Goal: Task Accomplishment & Management: Use online tool/utility

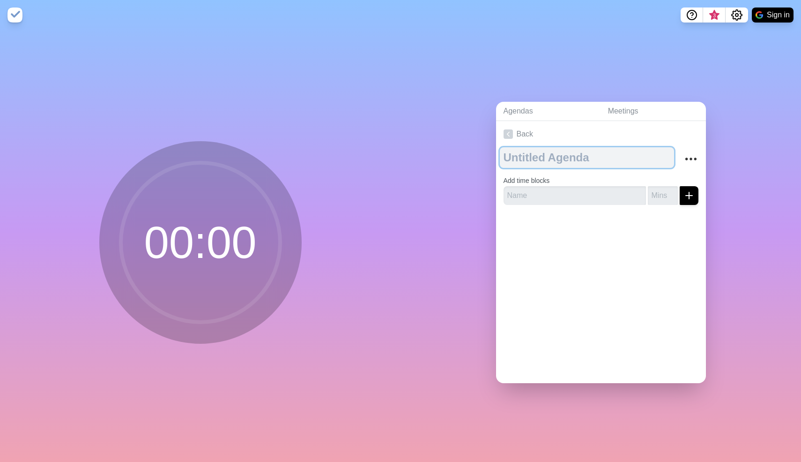
click at [561, 152] on textarea at bounding box center [587, 157] width 174 height 21
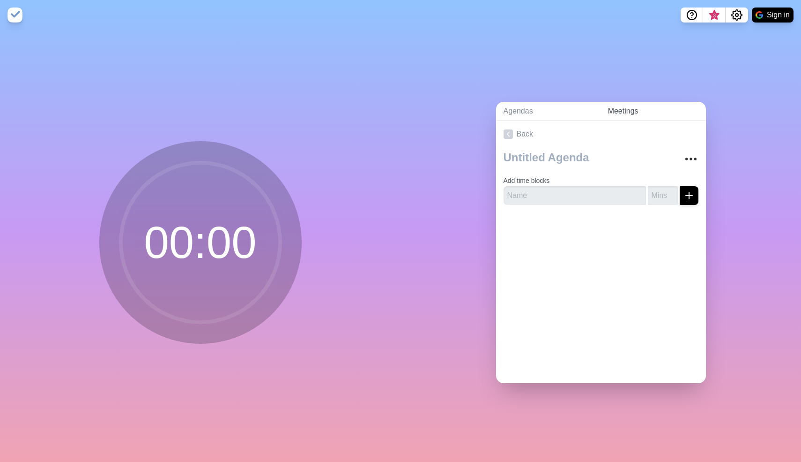
click at [615, 108] on link "Meetings" at bounding box center [653, 111] width 105 height 19
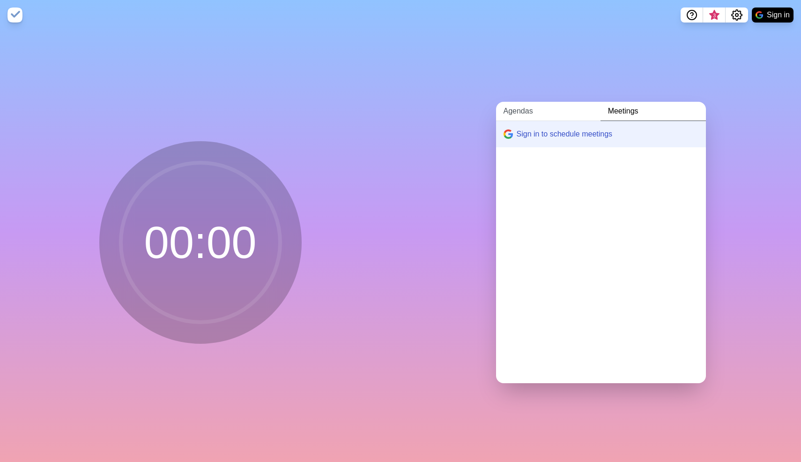
click at [527, 105] on link "Agendas" at bounding box center [548, 111] width 105 height 19
click at [527, 130] on link "Create an Agenda" at bounding box center [601, 134] width 210 height 26
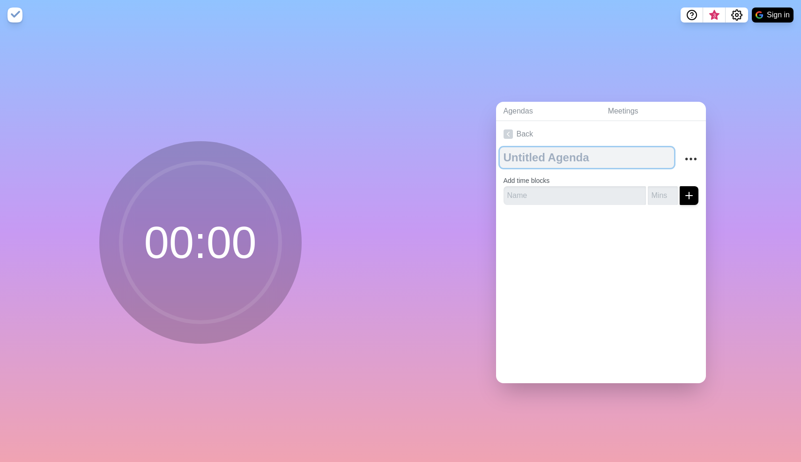
click at [531, 159] on textarea at bounding box center [587, 157] width 174 height 21
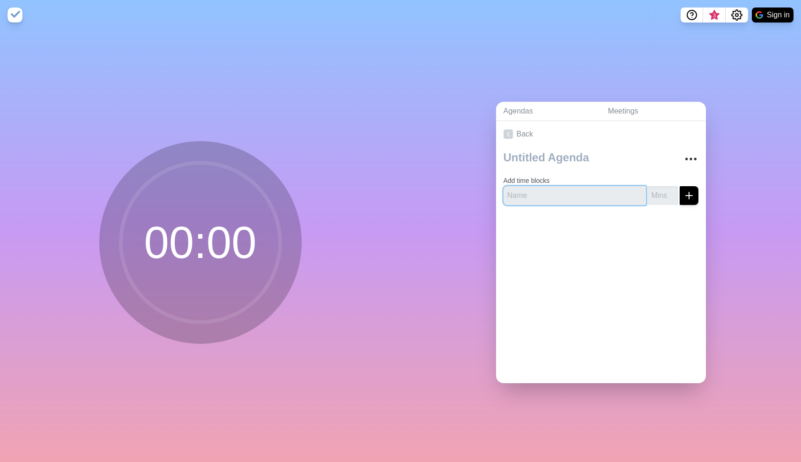
click at [538, 186] on input "text" at bounding box center [575, 195] width 142 height 19
type input "ex"
click at [623, 232] on div at bounding box center [601, 230] width 210 height 37
click at [652, 197] on input "number" at bounding box center [663, 195] width 30 height 19
type input "5"
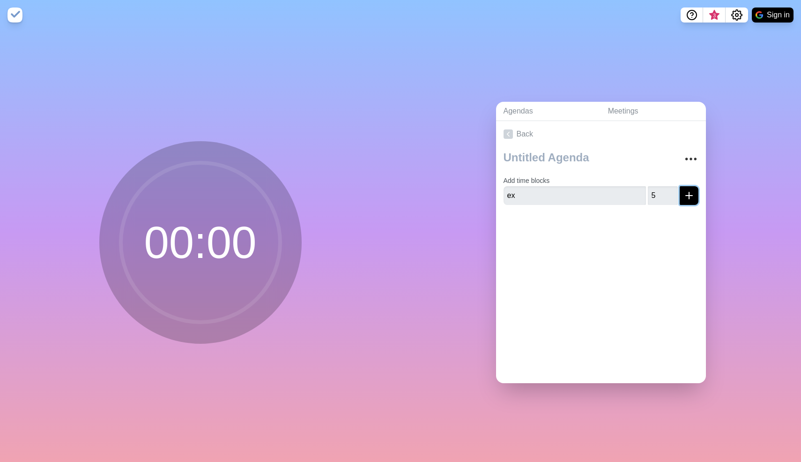
click at [684, 194] on icon "submit" at bounding box center [689, 195] width 11 height 11
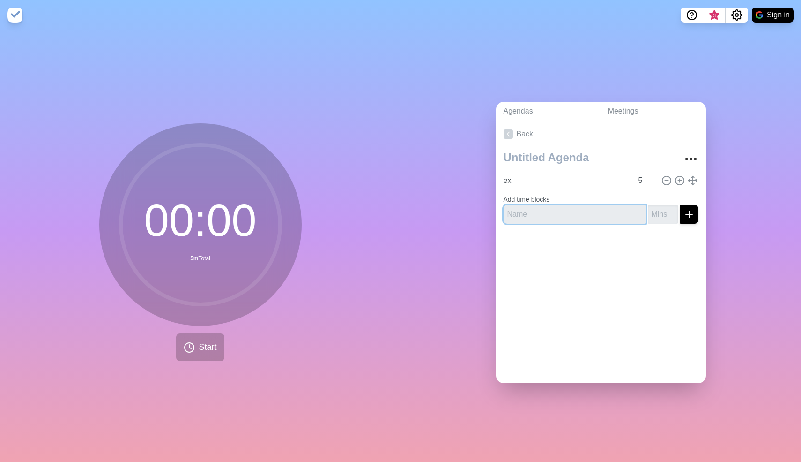
click at [570, 205] on input "text" at bounding box center [575, 214] width 142 height 19
type input "ex1"
click at [648, 215] on input "number" at bounding box center [663, 214] width 30 height 19
type input "5"
click at [684, 212] on icon "submit" at bounding box center [689, 214] width 11 height 11
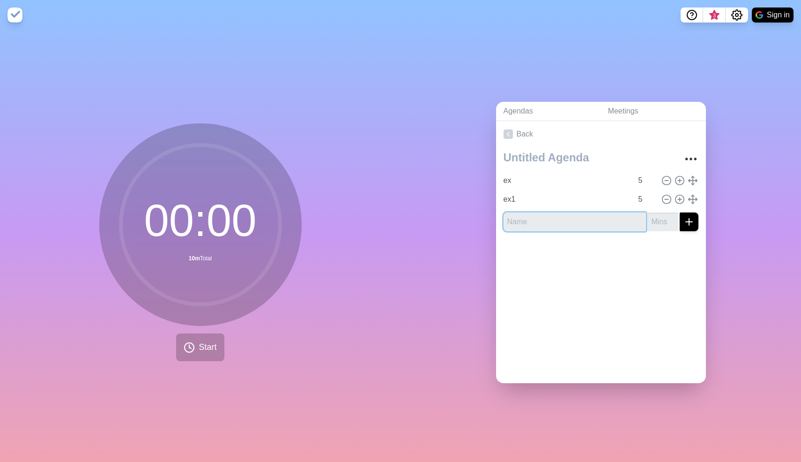
click at [554, 220] on input "text" at bounding box center [575, 221] width 142 height 19
type input "ex2"
type input "5"
click at [684, 221] on icon "submit" at bounding box center [689, 221] width 11 height 11
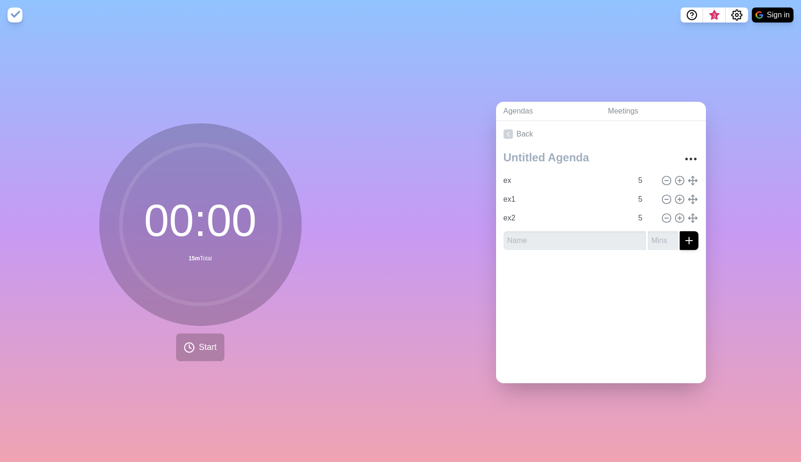
click at [712, 228] on div "Agendas Meetings Back ex 5 ex1 5 ex2 5" at bounding box center [601, 246] width 401 height 432
click at [188, 354] on button "Start" at bounding box center [200, 347] width 48 height 28
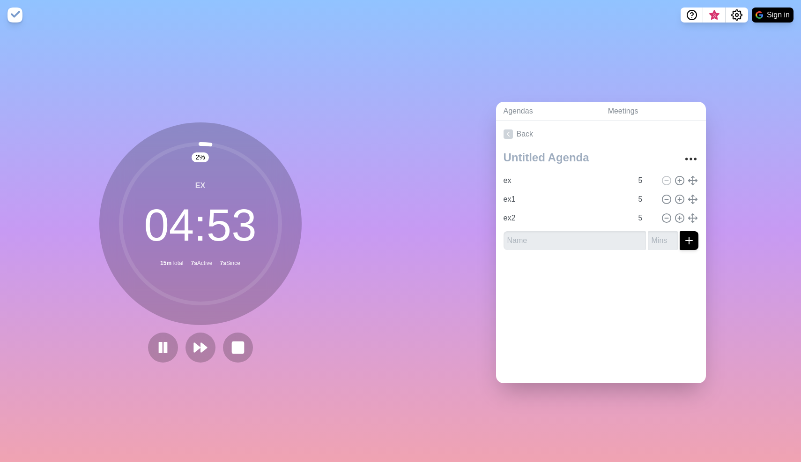
click at [14, 15] on img at bounding box center [14, 14] width 15 height 15
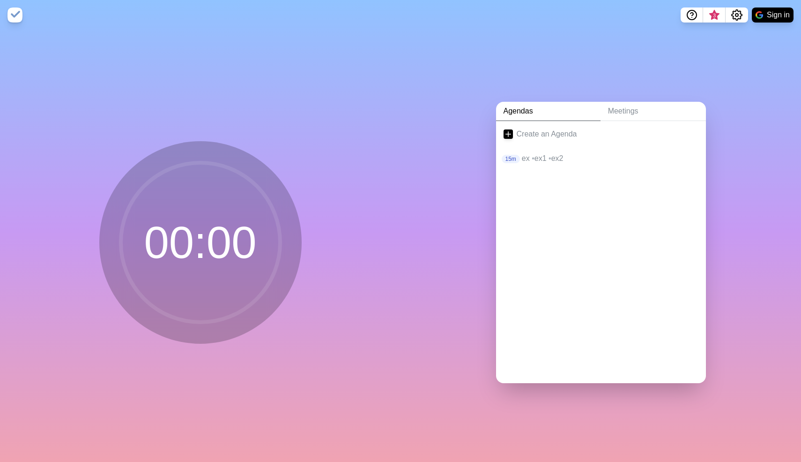
click at [14, 15] on img at bounding box center [14, 14] width 15 height 15
click at [545, 116] on link "Agendas" at bounding box center [548, 111] width 105 height 19
click at [546, 161] on div "15m ex • ex1 • ex2" at bounding box center [601, 158] width 210 height 22
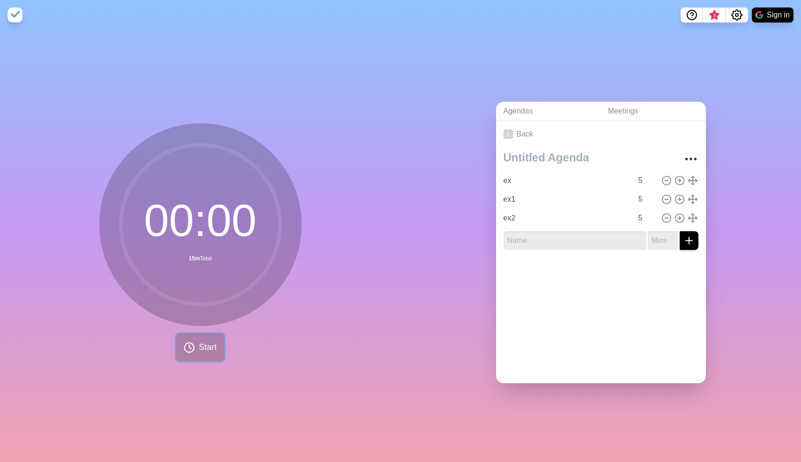
click at [201, 345] on span "Start" at bounding box center [208, 347] width 18 height 13
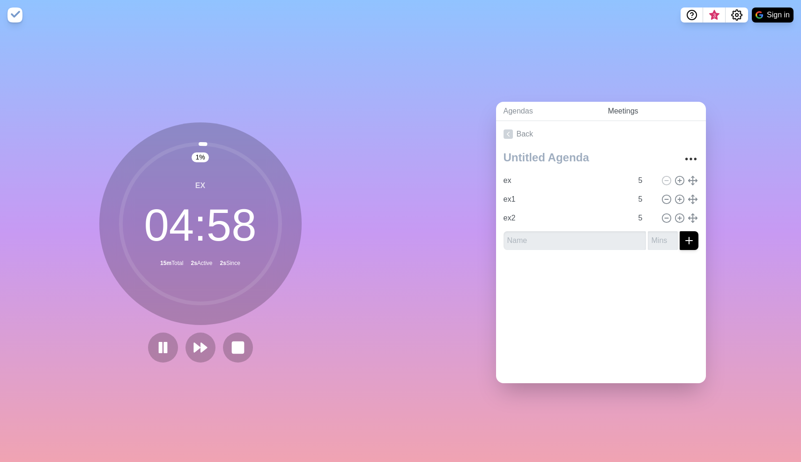
click at [631, 105] on link "Meetings" at bounding box center [653, 111] width 105 height 19
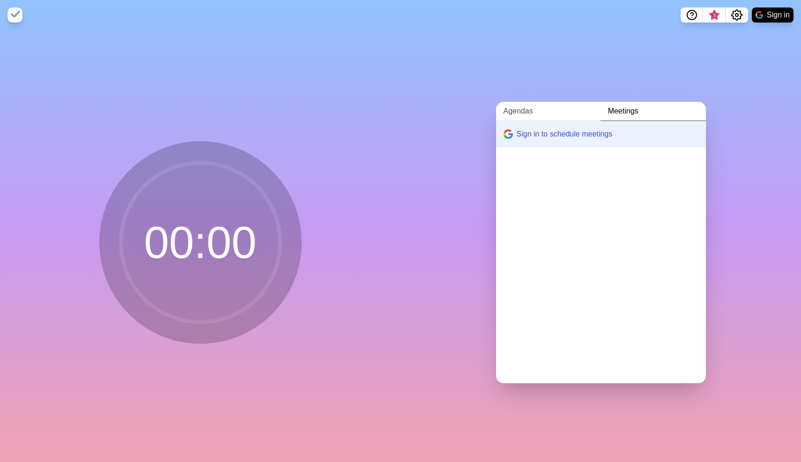
click at [562, 107] on link "Agendas" at bounding box center [548, 111] width 105 height 19
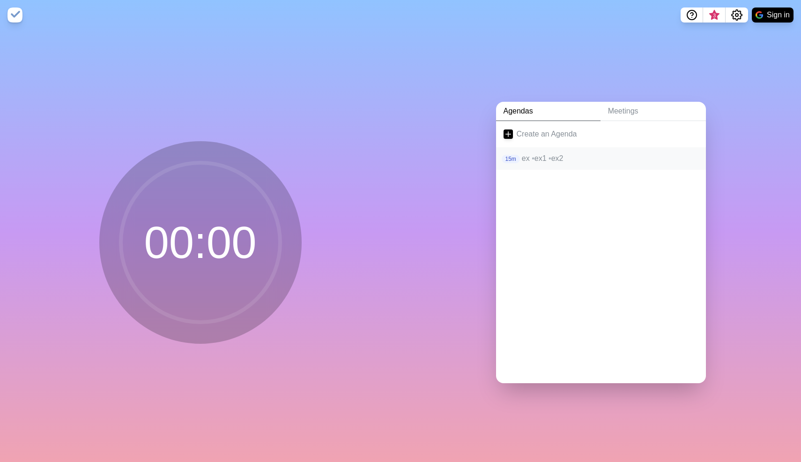
click at [539, 157] on p "ex • ex1 • ex2" at bounding box center [610, 158] width 177 height 11
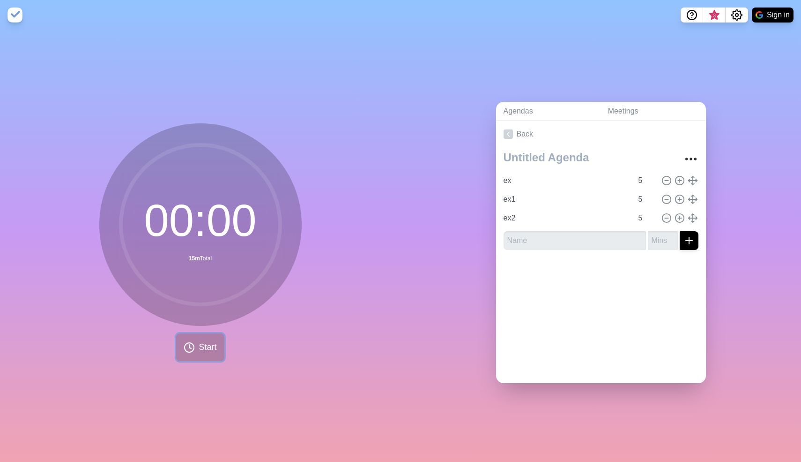
click at [203, 347] on span "Start" at bounding box center [208, 347] width 18 height 13
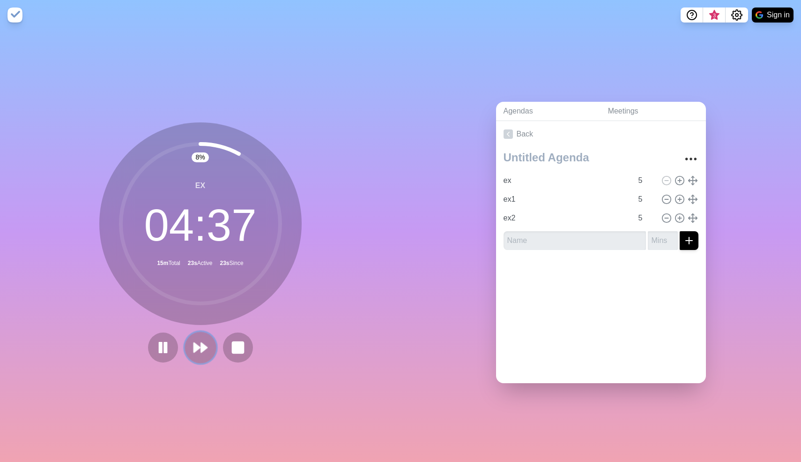
click at [203, 346] on icon at bounding box center [201, 347] width 16 height 16
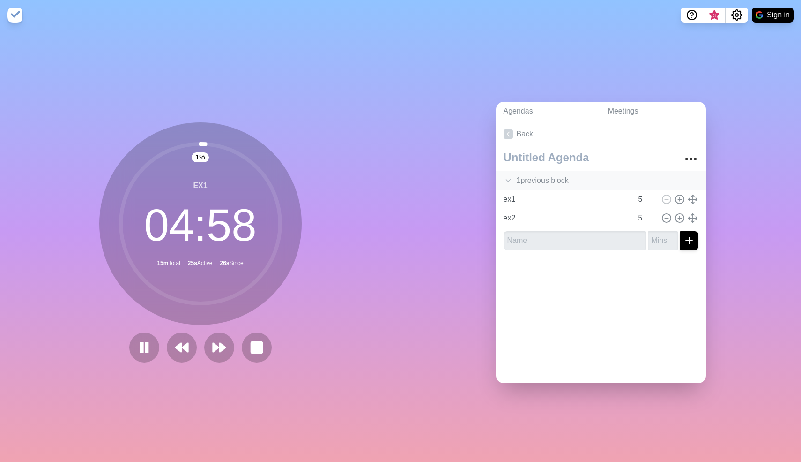
click at [530, 172] on div "1 previous block" at bounding box center [601, 180] width 210 height 19
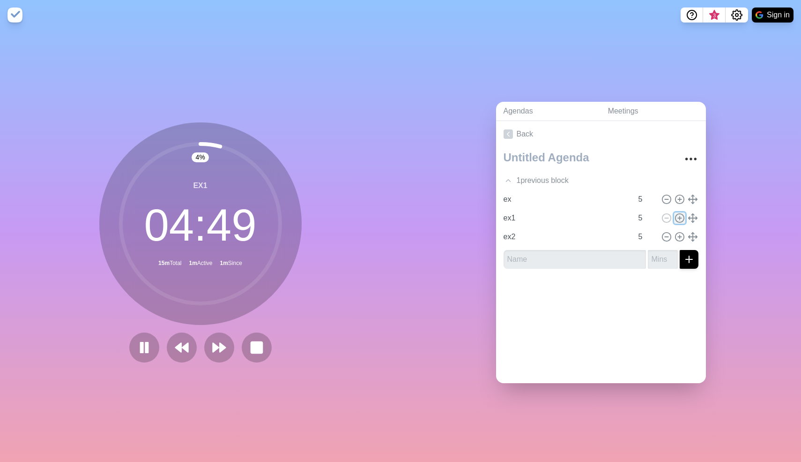
click at [678, 218] on line at bounding box center [679, 218] width 3 height 0
type input "ex1"
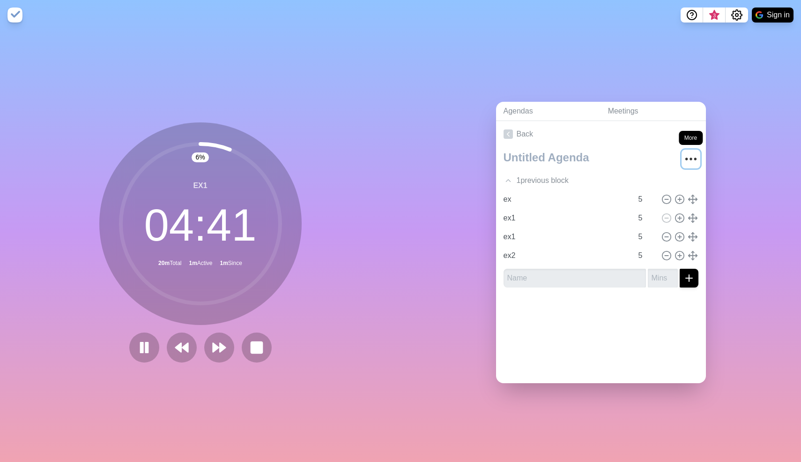
click at [690, 158] on circle "More" at bounding box center [690, 158] width 1 height 1
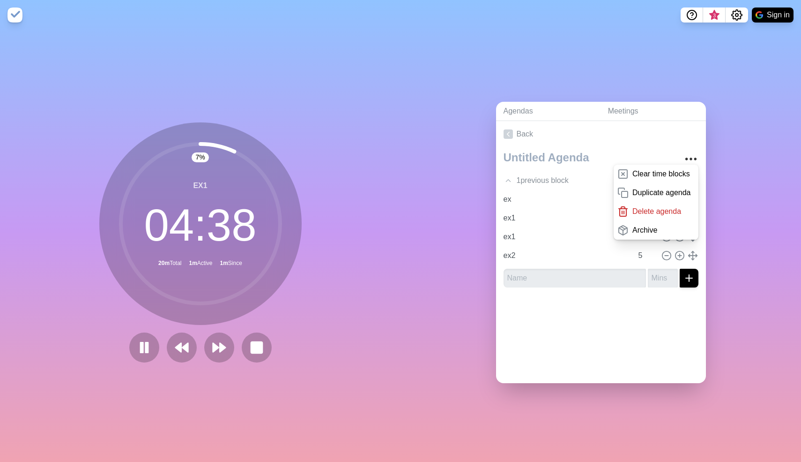
click at [574, 326] on div at bounding box center [601, 313] width 210 height 37
click at [213, 344] on polygon at bounding box center [216, 347] width 6 height 9
click at [347, 363] on div "0 % ex1 04 : 59 20m Total 1m Active 1m Since" at bounding box center [200, 246] width 401 height 432
click at [686, 151] on icon "More" at bounding box center [691, 158] width 15 height 15
click at [655, 339] on div "Back Clear time blocks Duplicate agenda Delete agenda Archive 2 previous block …" at bounding box center [601, 252] width 210 height 262
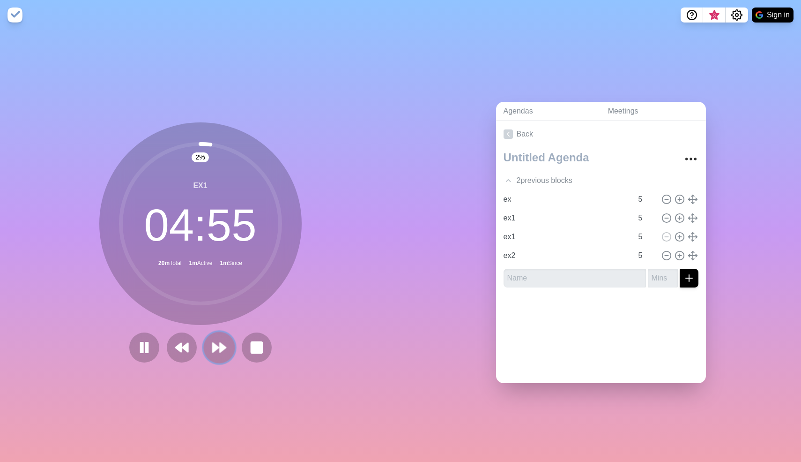
click at [224, 349] on button at bounding box center [218, 346] width 31 height 31
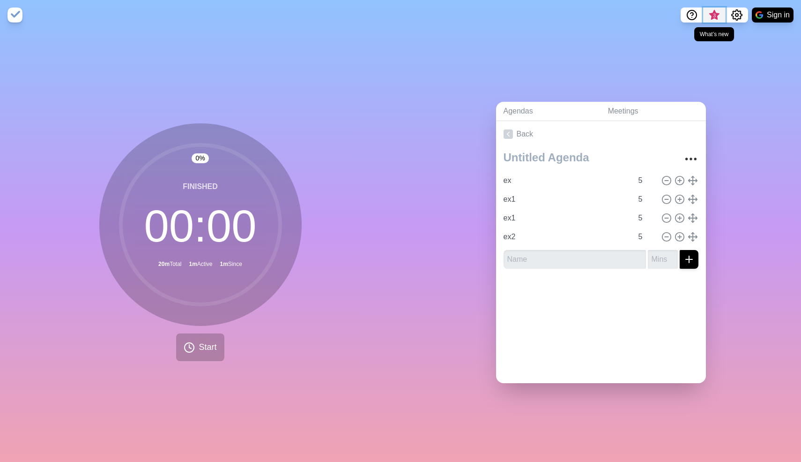
click at [721, 16] on span "3" at bounding box center [714, 18] width 15 height 20
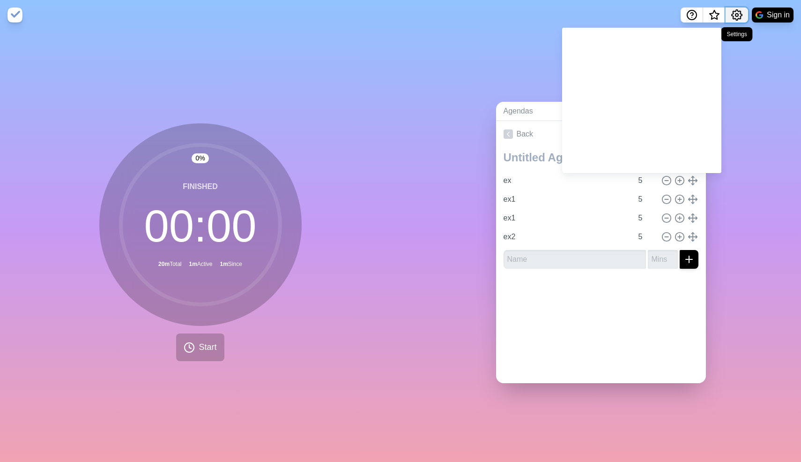
click at [738, 14] on circle "Settings" at bounding box center [737, 15] width 3 height 3
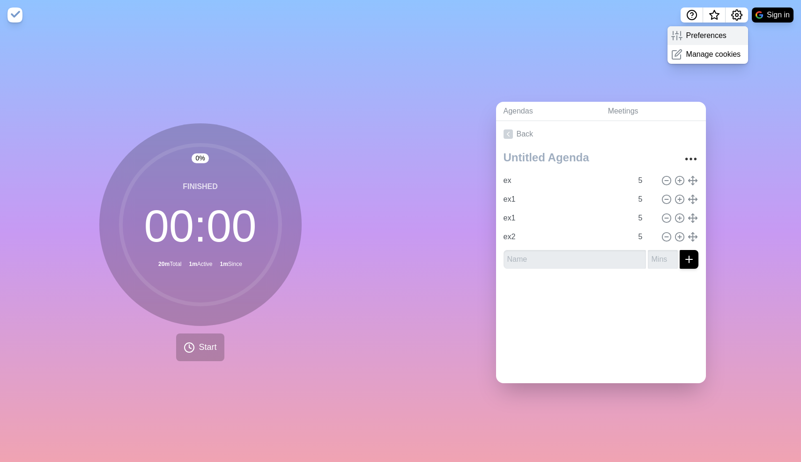
click at [723, 33] on p "Preferences" at bounding box center [707, 35] width 40 height 11
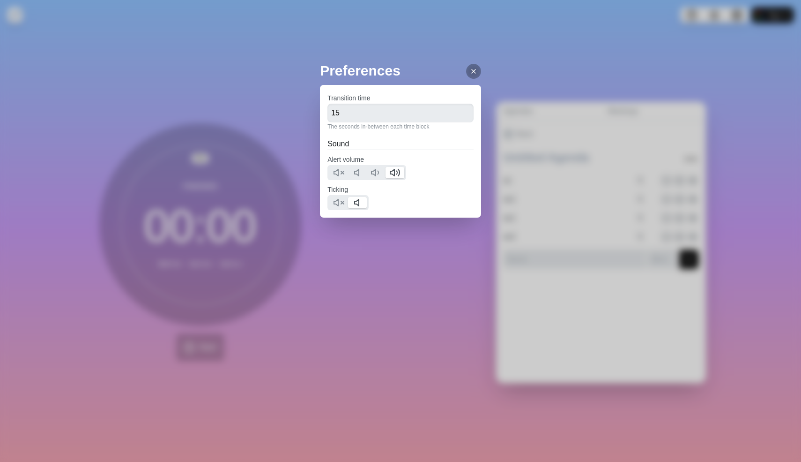
click at [466, 76] on div at bounding box center [473, 71] width 15 height 15
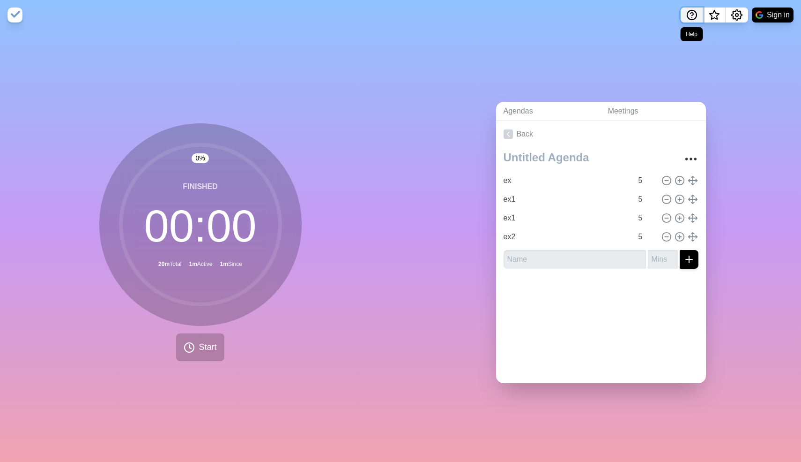
click at [687, 15] on icon "Help" at bounding box center [692, 14] width 11 height 11
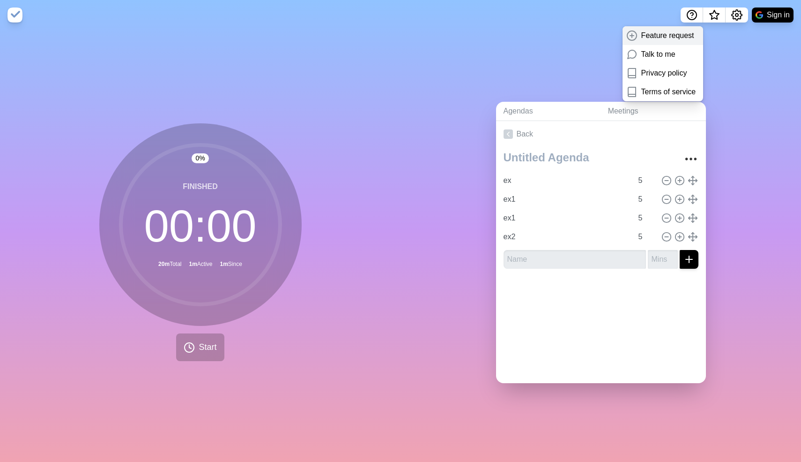
click at [661, 36] on p "Feature request" at bounding box center [668, 35] width 53 height 11
click at [655, 59] on p "Talk to me" at bounding box center [659, 54] width 34 height 11
